Goal: Transaction & Acquisition: Purchase product/service

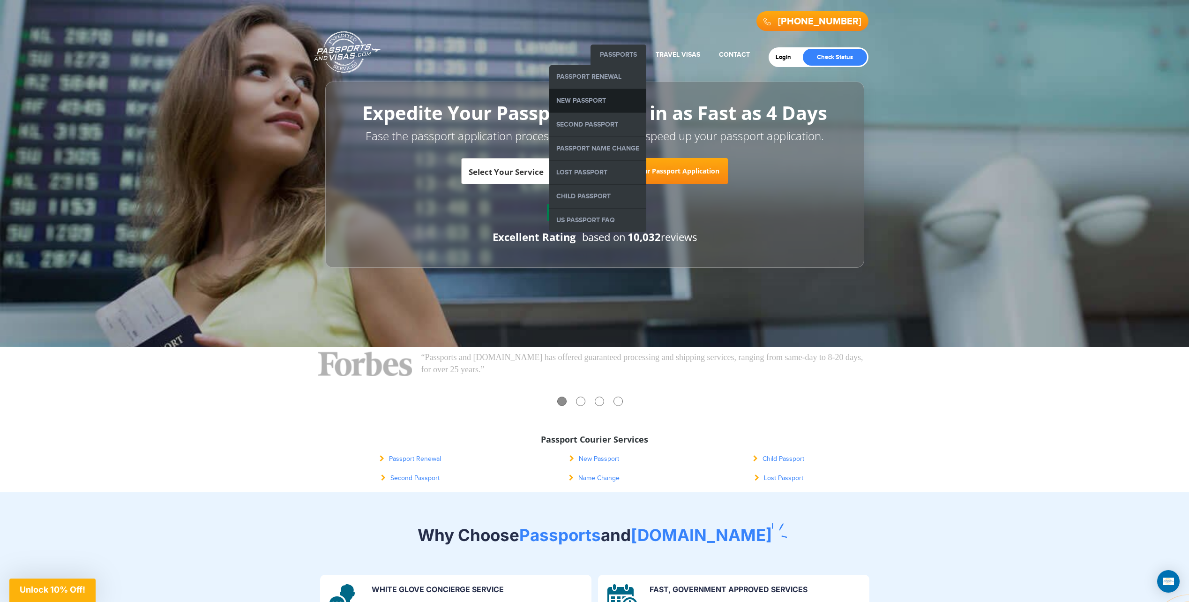
click at [591, 103] on link "New Passport" at bounding box center [597, 100] width 97 height 23
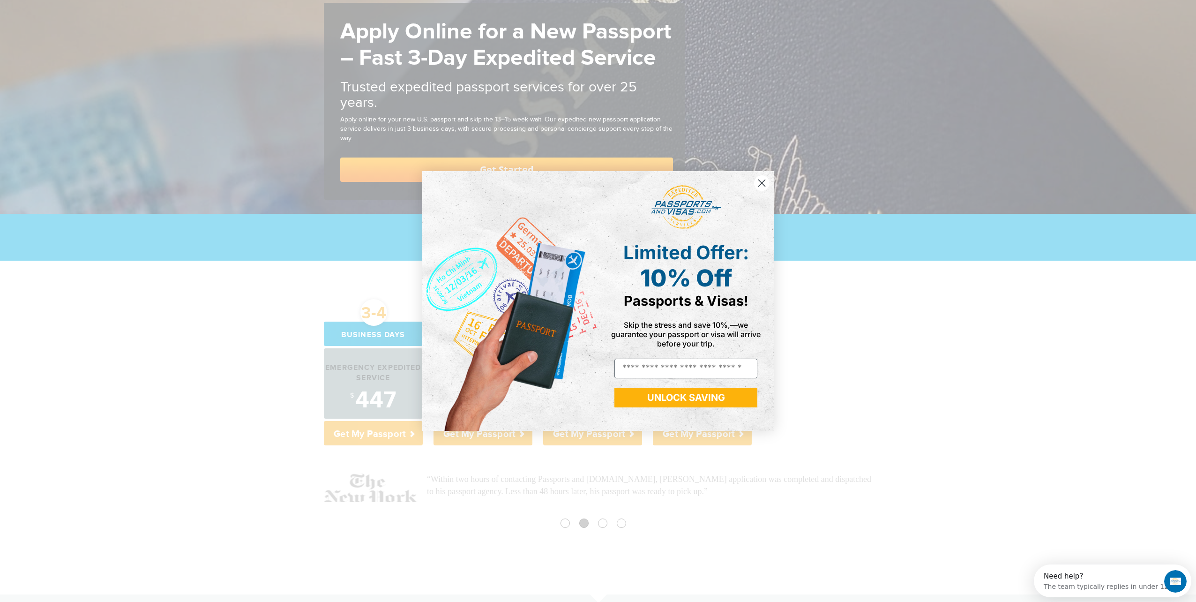
click at [763, 179] on circle "Close dialog" at bounding box center [761, 182] width 15 height 15
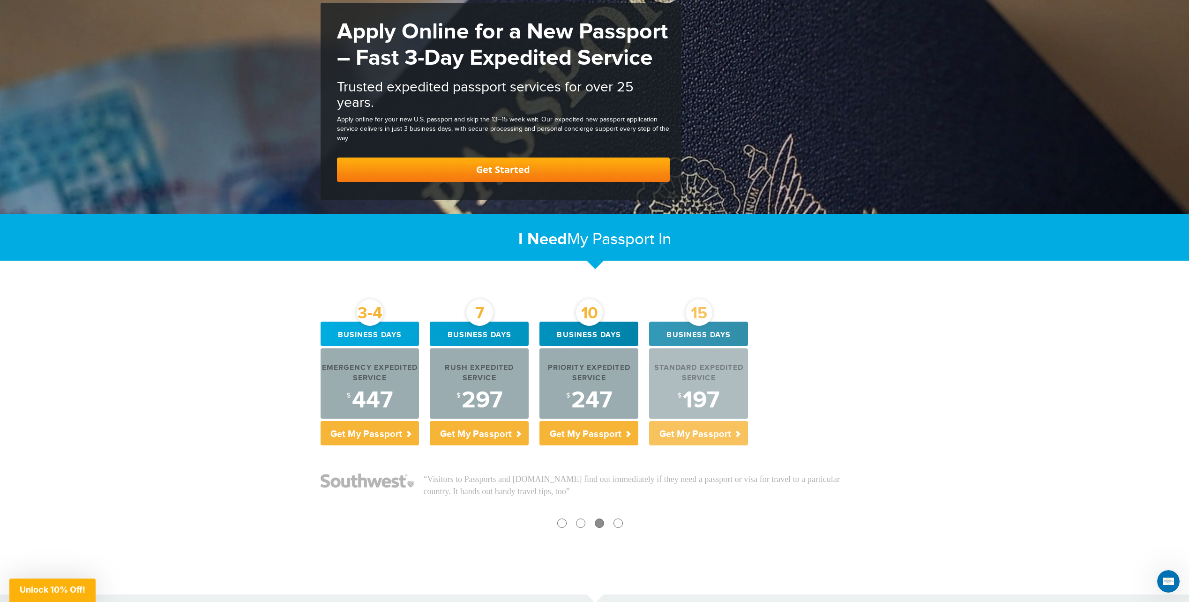
click at [712, 368] on div "Standard Expedited Service" at bounding box center [698, 374] width 99 height 22
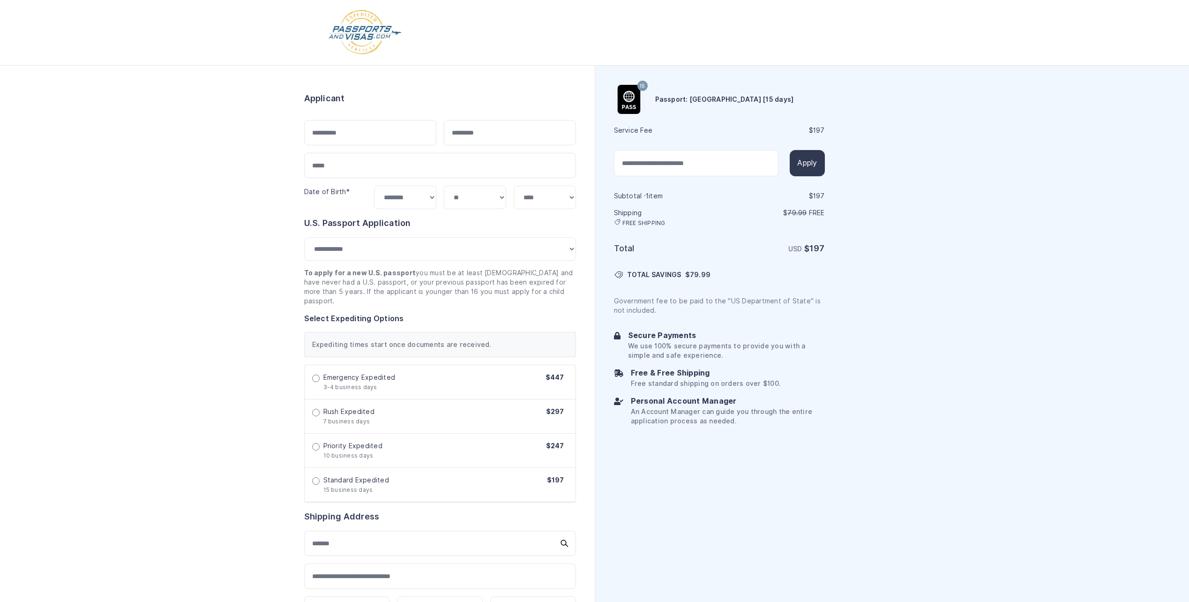
select select "***"
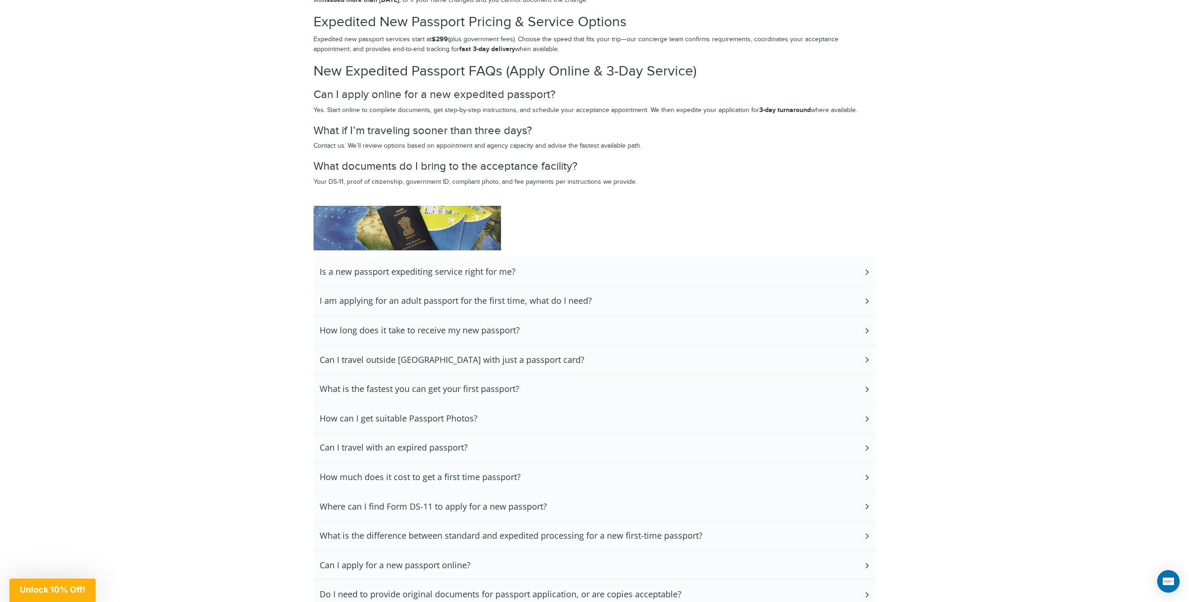
scroll to position [1640, 0]
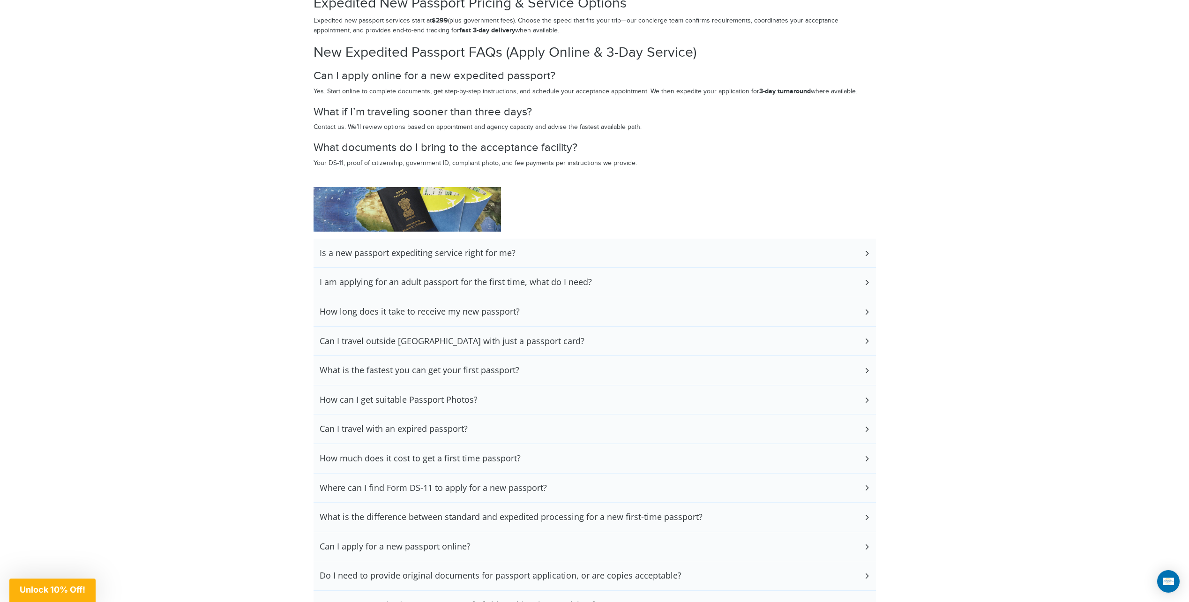
click at [867, 282] on icon at bounding box center [866, 282] width 9 height 6
